Goal: Task Accomplishment & Management: Complete application form

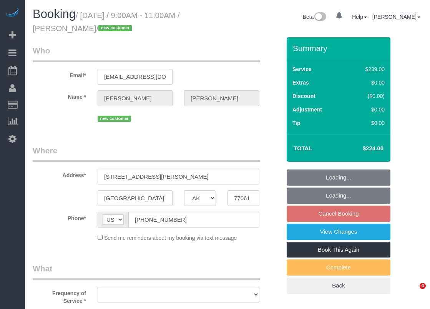
select select "[GEOGRAPHIC_DATA]"
select select "object:805"
select select "string:fspay-36337220-df95-4c7a-a271-367b2ae661c5"
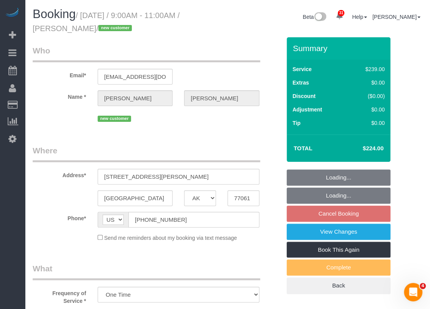
select select "object:892"
select select "3"
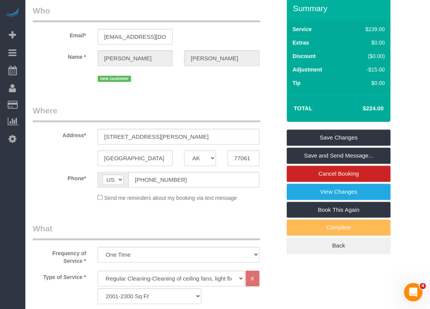
scroll to position [38, 0]
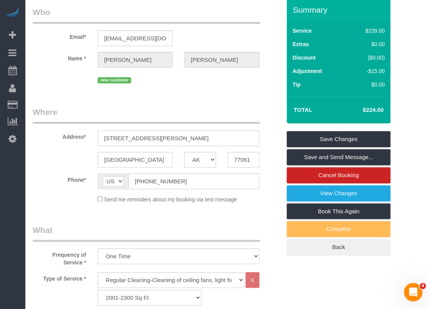
click at [176, 134] on input "[STREET_ADDRESS][PERSON_NAME]" at bounding box center [179, 138] width 162 height 16
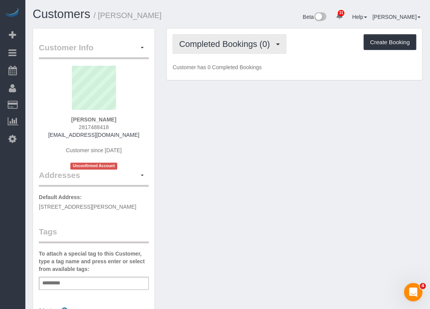
click at [242, 47] on span "Completed Bookings (0)" at bounding box center [226, 44] width 94 height 10
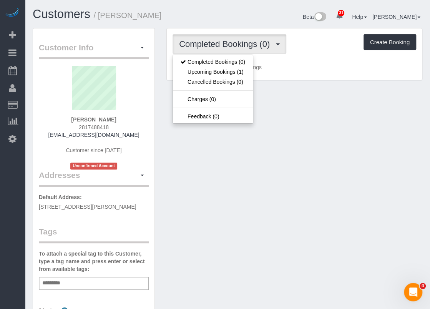
click at [244, 45] on span "Completed Bookings (0)" at bounding box center [226, 44] width 94 height 10
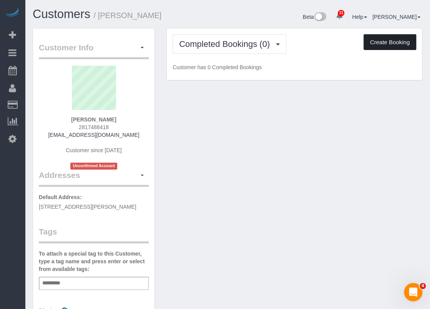
click at [366, 40] on button "Create Booking" at bounding box center [389, 42] width 53 height 16
select select "[GEOGRAPHIC_DATA]"
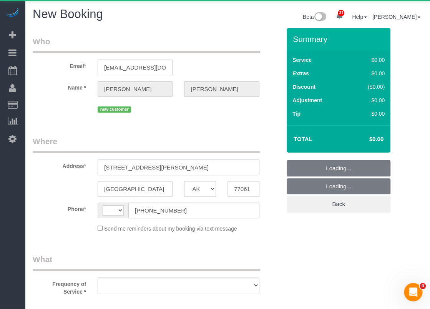
select select "string:[GEOGRAPHIC_DATA]"
select select "object:1151"
select select "string:fspay-36337220-df95-4c7a-a271-367b2ae661c5"
select select "3"
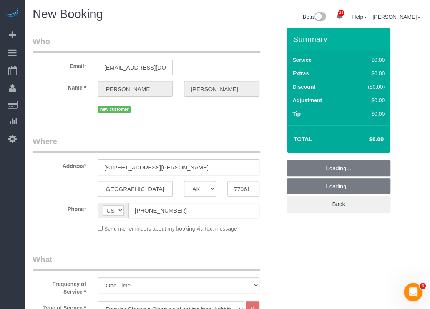
click at [224, 166] on input "[STREET_ADDRESS][PERSON_NAME]" at bounding box center [179, 167] width 162 height 16
type input "[STREET_ADDRESS][PERSON_NAME]"
select select "object:1163"
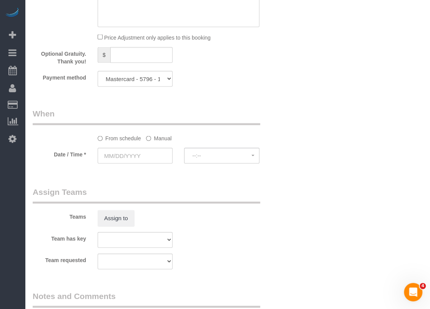
scroll to position [653, 0]
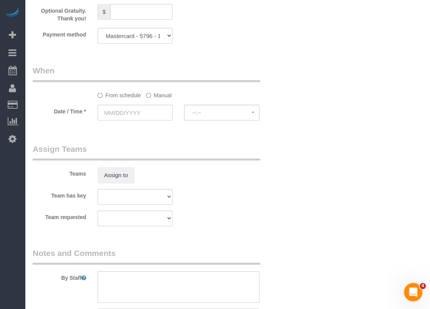
type input "[STREET_ADDRESS][PERSON_NAME] ([GEOGRAPHIC_DATA])"
click at [151, 107] on input "text" at bounding box center [135, 113] width 75 height 16
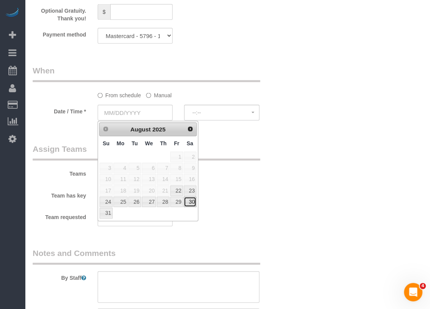
click at [191, 201] on link "30" at bounding box center [190, 202] width 13 height 10
type input "[DATE]"
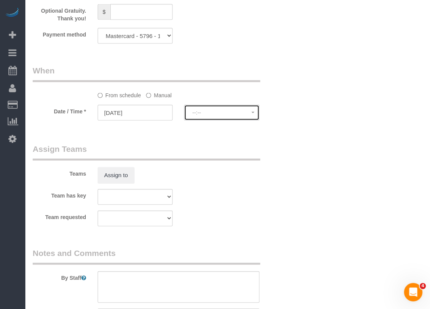
click at [202, 109] on button "--:--" at bounding box center [221, 113] width 75 height 16
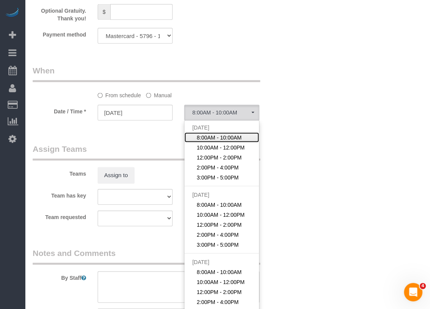
click at [204, 134] on span "8:00AM - 10:00AM" at bounding box center [219, 138] width 45 height 8
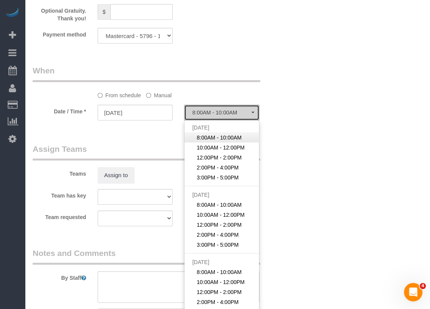
select select "spot1"
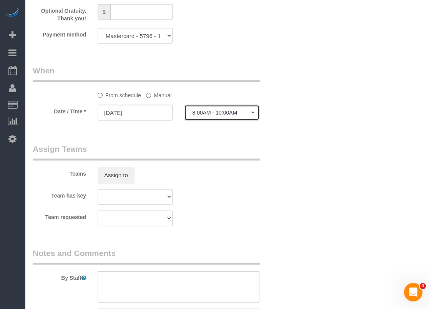
scroll to position [755, 0]
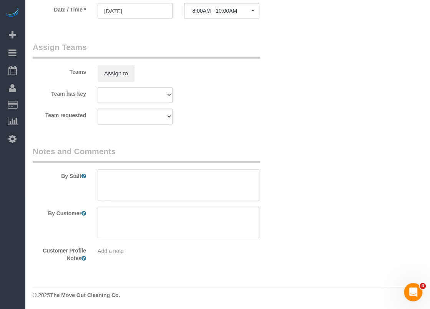
click at [217, 185] on textarea at bounding box center [179, 184] width 162 height 31
type textarea "$"
click at [217, 186] on textarea at bounding box center [179, 184] width 162 height 31
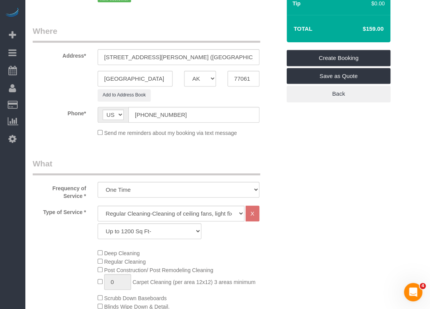
scroll to position [25, 0]
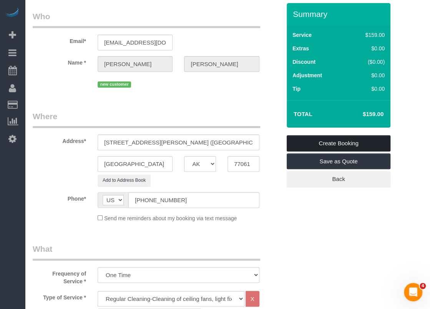
type textarea "*Size is 600sqft *There is a keypad there you can press any key once and it wil…"
click at [353, 139] on link "Create Booking" at bounding box center [339, 143] width 104 height 16
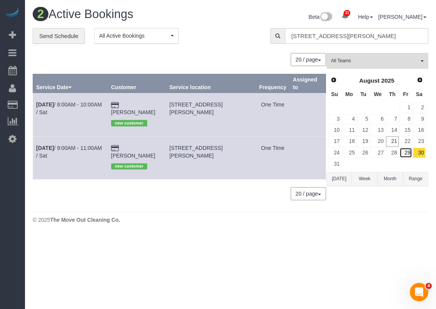
click at [405, 150] on link "29" at bounding box center [405, 152] width 13 height 10
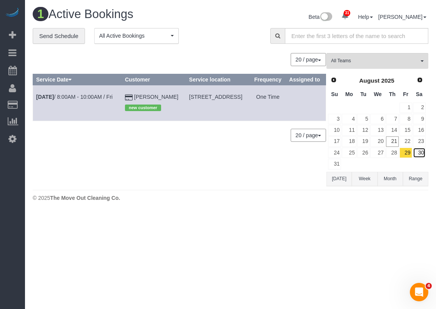
click at [423, 151] on link "30" at bounding box center [419, 152] width 13 height 10
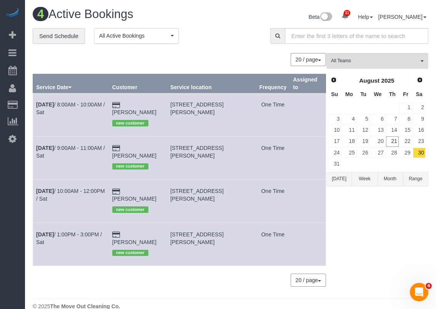
drag, startPoint x: 241, startPoint y: 113, endPoint x: 174, endPoint y: 104, distance: 67.7
click at [174, 104] on td "[STREET_ADDRESS][PERSON_NAME]" at bounding box center [211, 114] width 89 height 43
copy span "[STREET_ADDRESS][PERSON_NAME]"
